Goal: Information Seeking & Learning: Learn about a topic

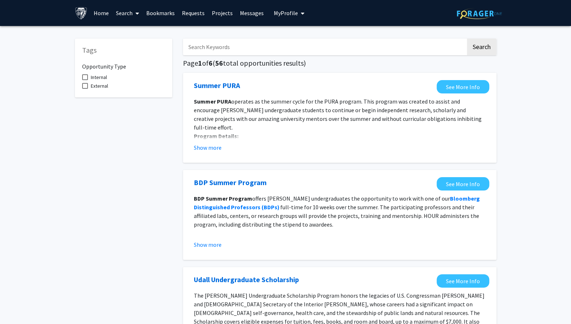
click at [126, 14] on link "Search" at bounding box center [127, 12] width 30 height 25
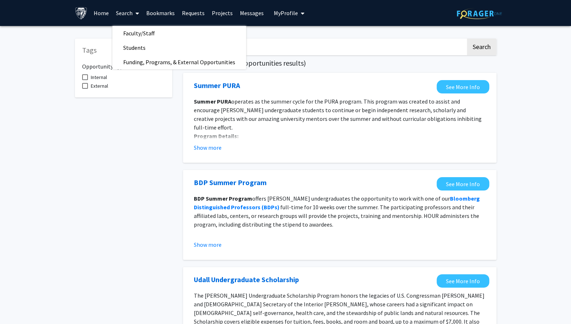
click at [278, 17] on button "My Profile" at bounding box center [289, 13] width 35 height 26
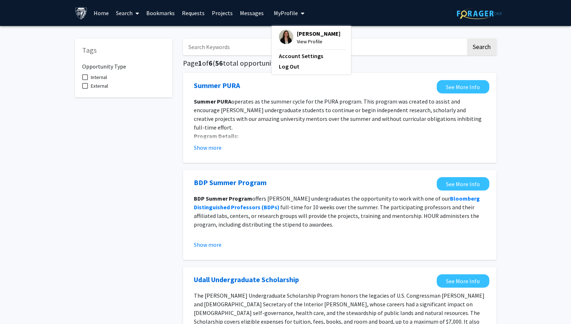
click at [278, 17] on button "My Profile" at bounding box center [289, 13] width 35 height 26
click at [123, 14] on link "Search" at bounding box center [127, 12] width 30 height 25
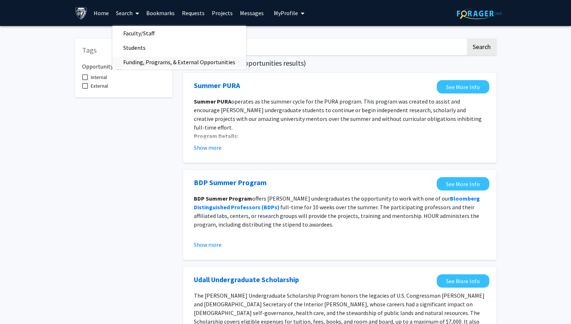
click at [136, 60] on span "Funding, Programs, & External Opportunities" at bounding box center [179, 62] width 134 height 14
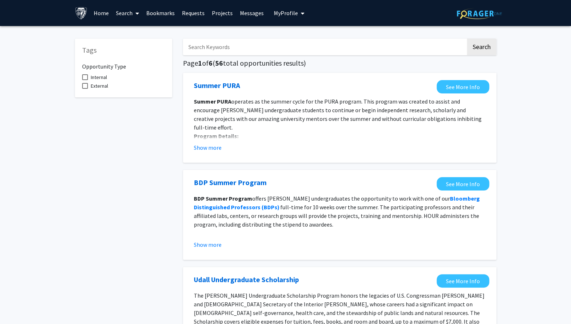
click at [248, 39] on input "Search Keywords" at bounding box center [324, 47] width 283 height 17
click at [467, 39] on button "Search" at bounding box center [482, 47] width 30 height 17
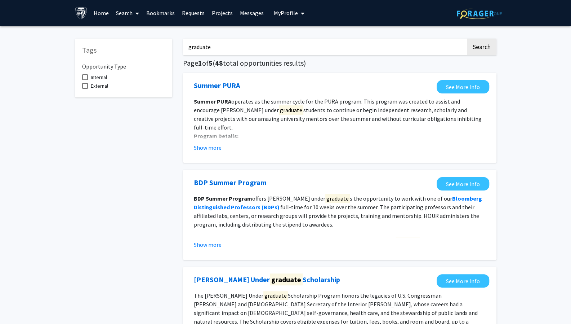
click at [189, 47] on input "graduate" at bounding box center [324, 47] width 283 height 17
type input "graduate"
click at [467, 39] on button "Search" at bounding box center [482, 47] width 30 height 17
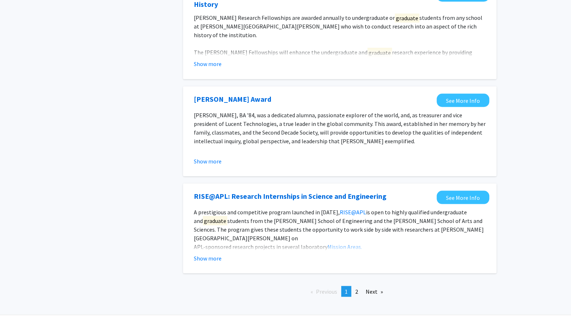
scroll to position [760, 0]
click at [358, 287] on span "2" at bounding box center [356, 290] width 3 height 7
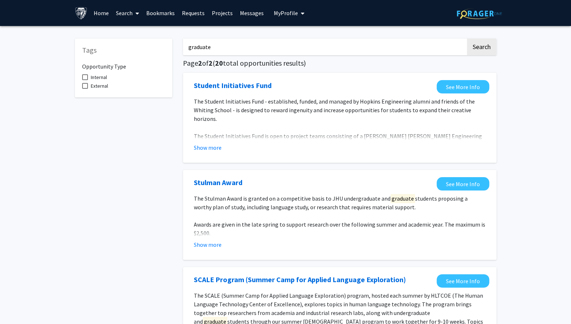
click at [127, 16] on link "Search" at bounding box center [127, 12] width 30 height 25
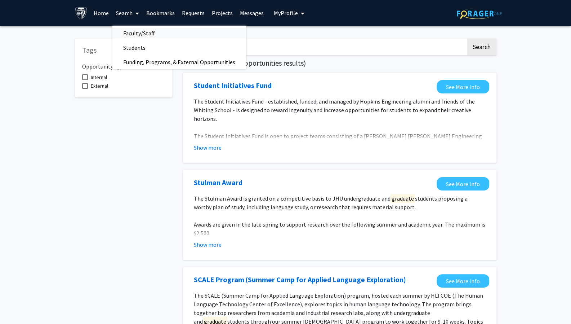
click at [128, 30] on span "Faculty/Staff" at bounding box center [138, 33] width 53 height 14
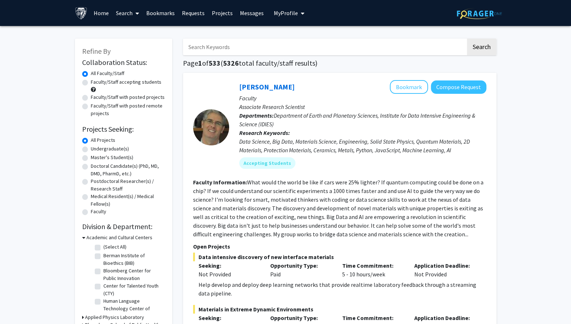
click at [111, 84] on label "Faculty/Staff accepting students" at bounding box center [126, 82] width 71 height 8
click at [96, 83] on input "Faculty/Staff accepting students" at bounding box center [93, 80] width 5 height 5
radio input "true"
click at [98, 158] on label "Master's Student(s)" at bounding box center [112, 158] width 43 height 8
click at [96, 158] on input "Master's Student(s)" at bounding box center [93, 156] width 5 height 5
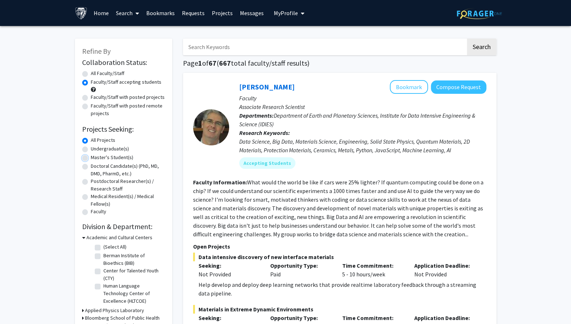
radio input "true"
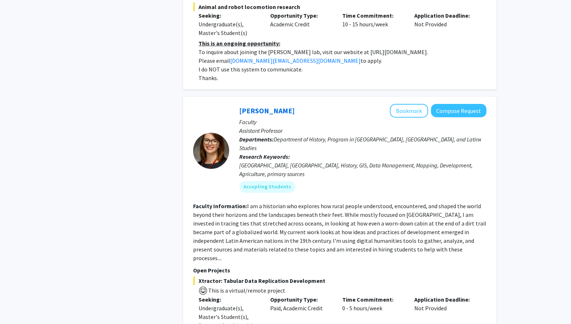
scroll to position [3305, 0]
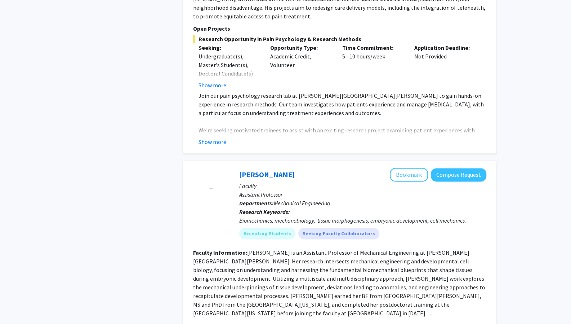
scroll to position [652, 0]
